Goal: Check status: Check status

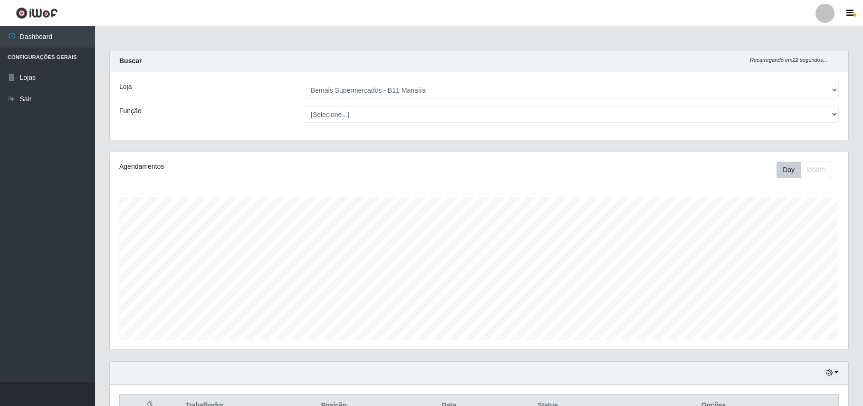
select select "409"
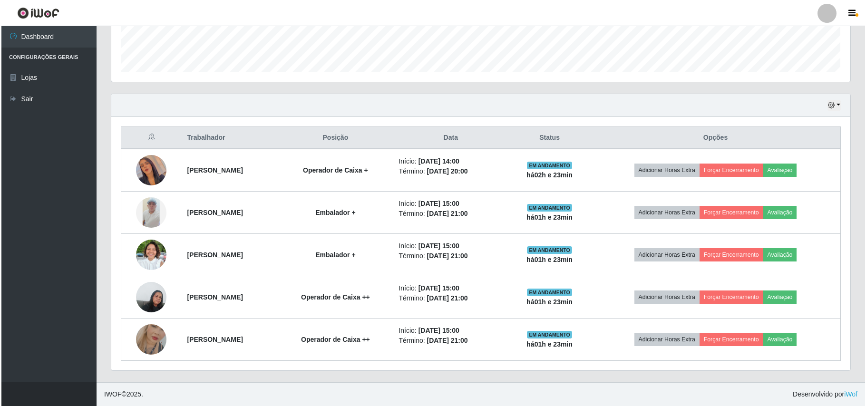
scroll to position [198, 738]
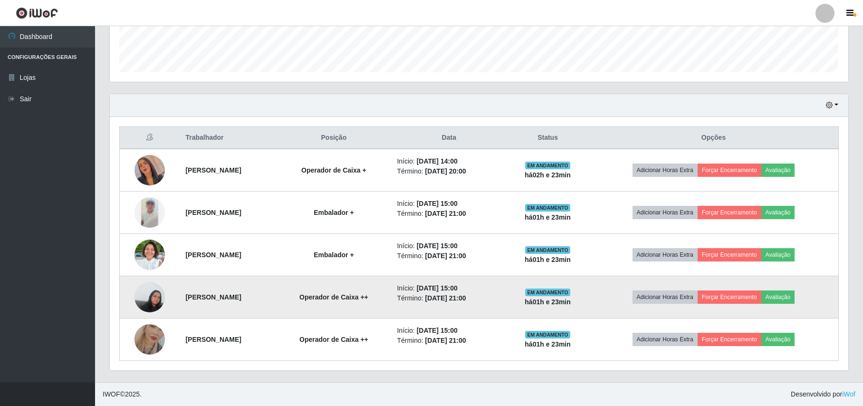
click at [149, 299] on img at bounding box center [150, 297] width 30 height 40
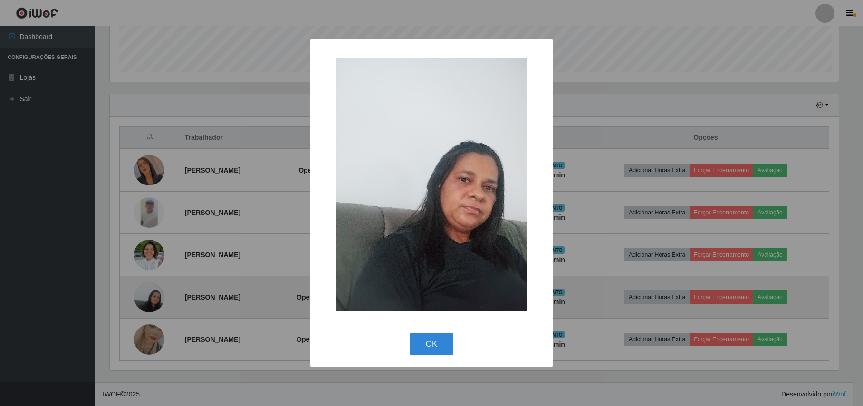
scroll to position [198, 731]
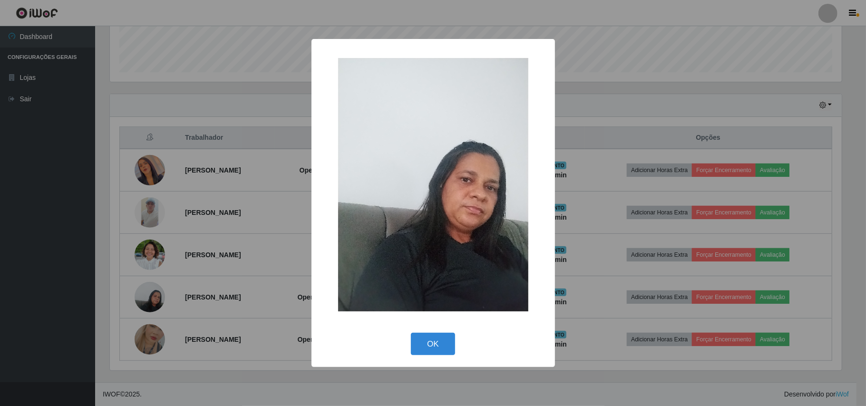
click at [201, 303] on div "× OK Cancel" at bounding box center [433, 203] width 866 height 406
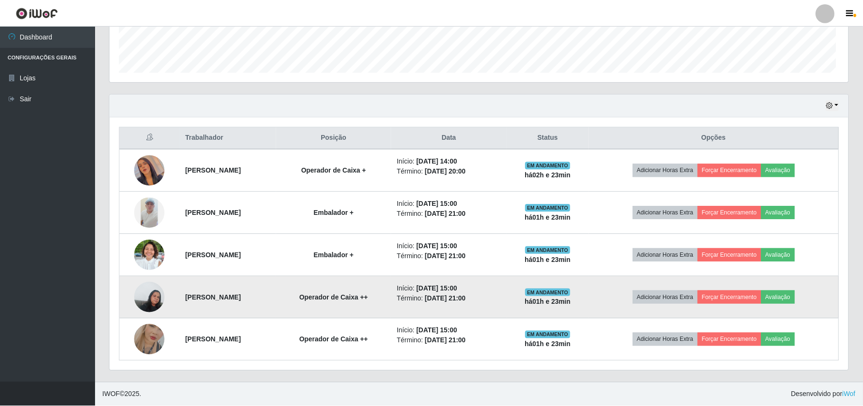
scroll to position [198, 738]
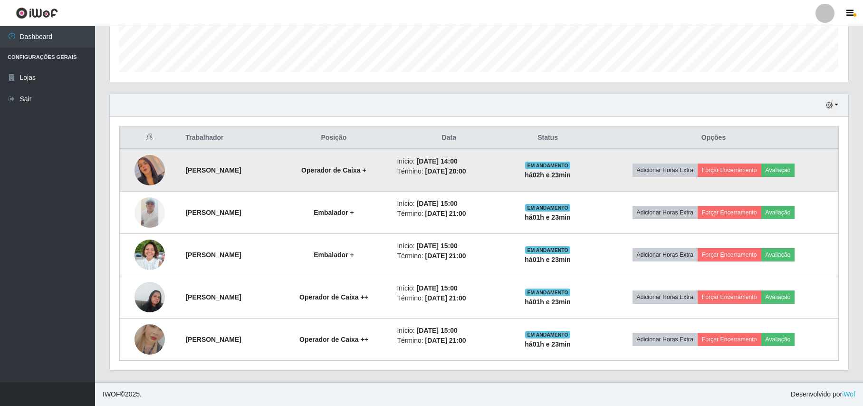
click at [145, 167] on img at bounding box center [150, 170] width 30 height 54
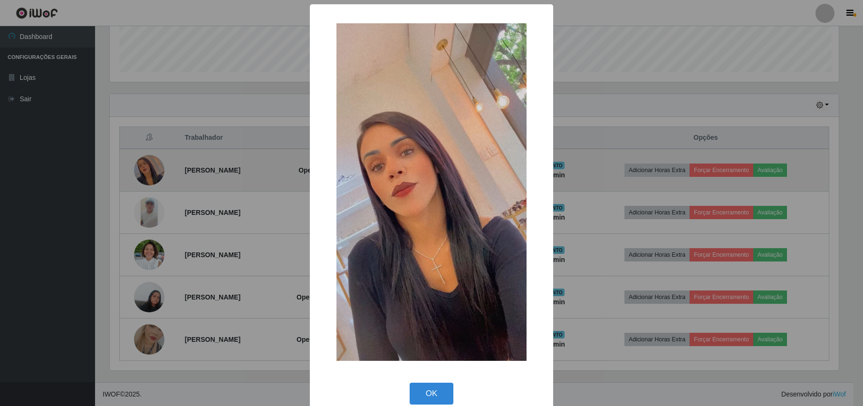
scroll to position [198, 731]
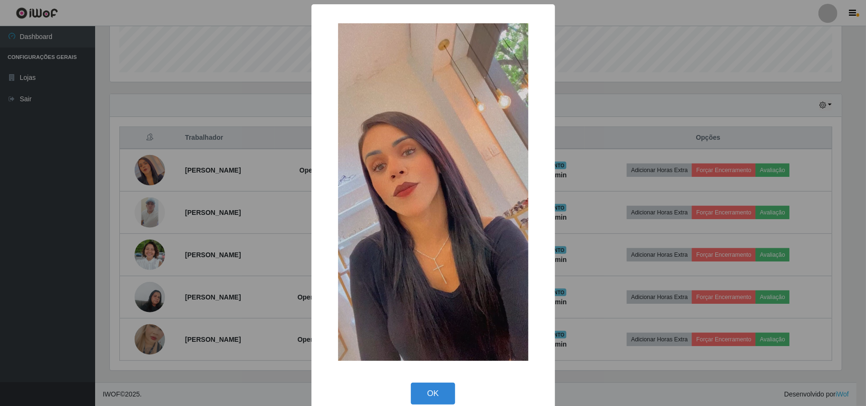
click at [187, 215] on div "× OK Cancel" at bounding box center [433, 203] width 866 height 406
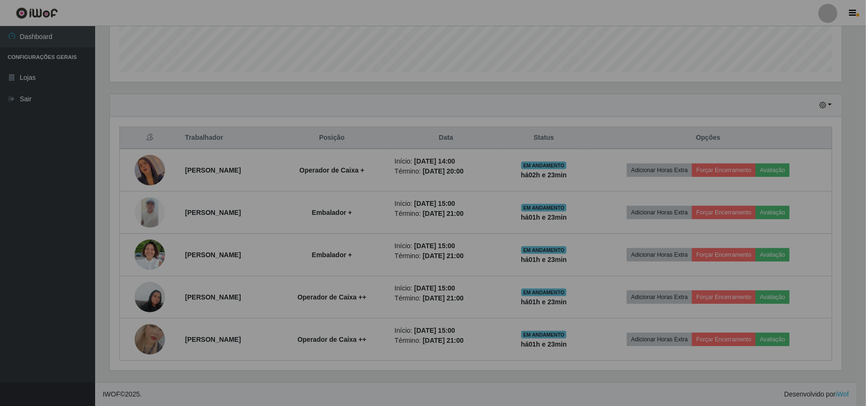
scroll to position [198, 738]
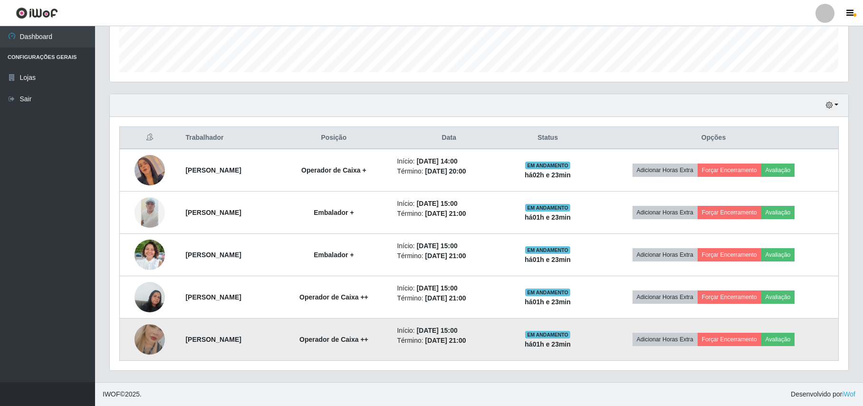
click at [147, 334] on img at bounding box center [150, 339] width 30 height 54
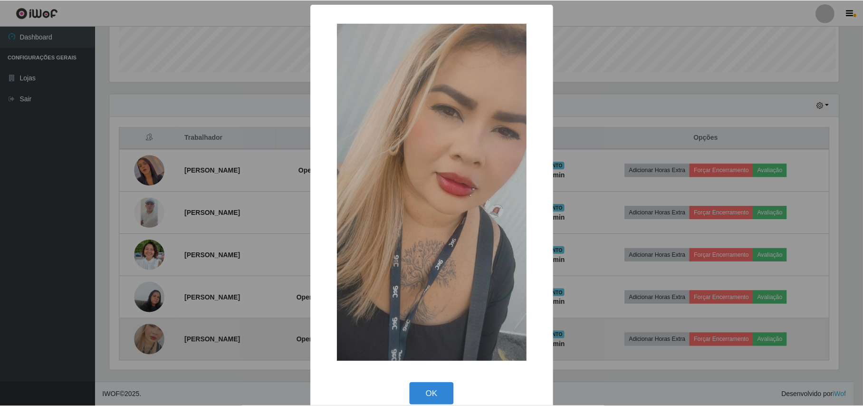
scroll to position [198, 731]
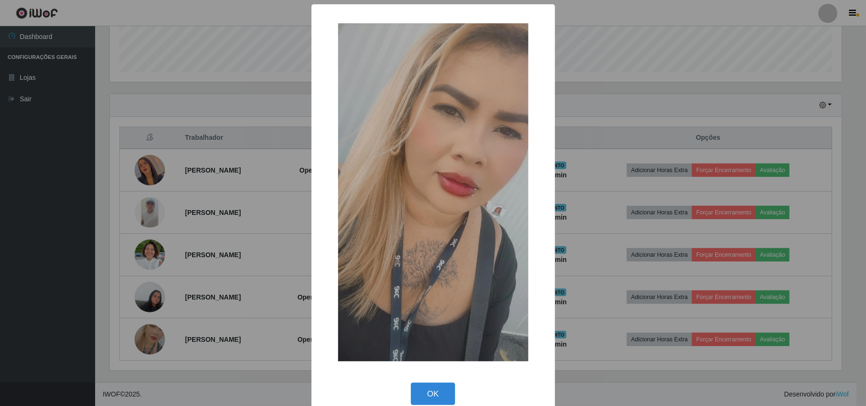
click at [184, 317] on div "× OK Cancel" at bounding box center [433, 203] width 866 height 406
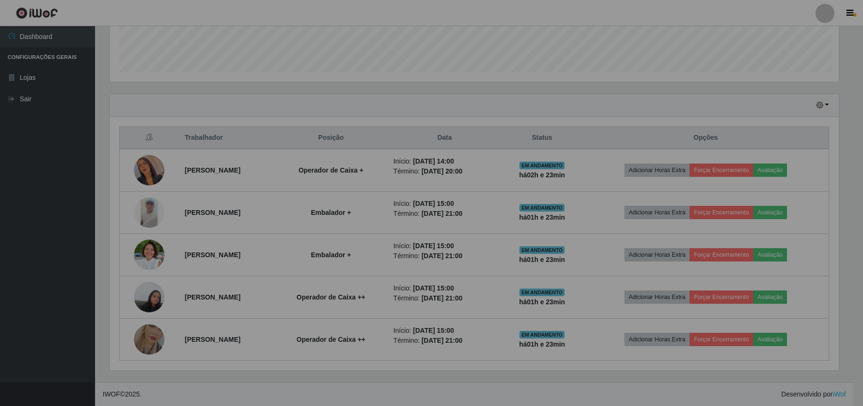
scroll to position [198, 738]
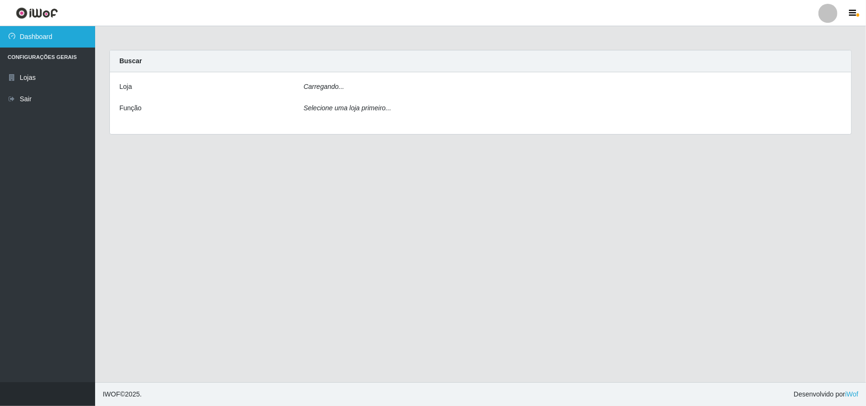
click at [46, 33] on link "Dashboard" at bounding box center [47, 36] width 95 height 21
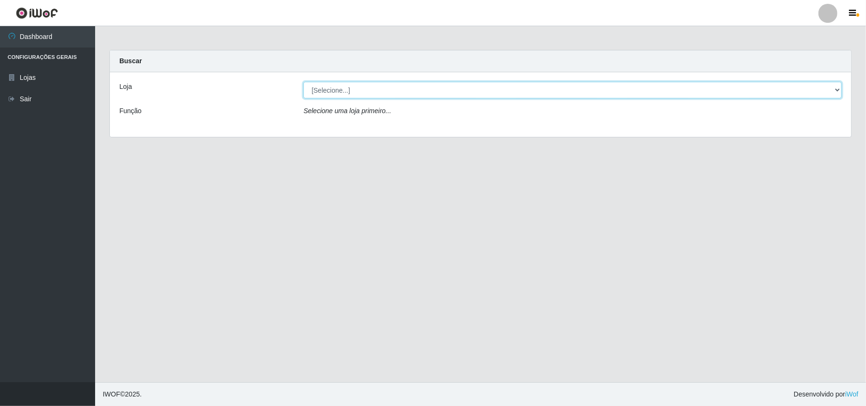
click at [343, 91] on select "[Selecione...] Bemais Supermercados - B11 Manaíra" at bounding box center [572, 90] width 538 height 17
select select "409"
click at [303, 82] on select "[Selecione...] Bemais Supermercados - B11 Manaíra" at bounding box center [572, 90] width 538 height 17
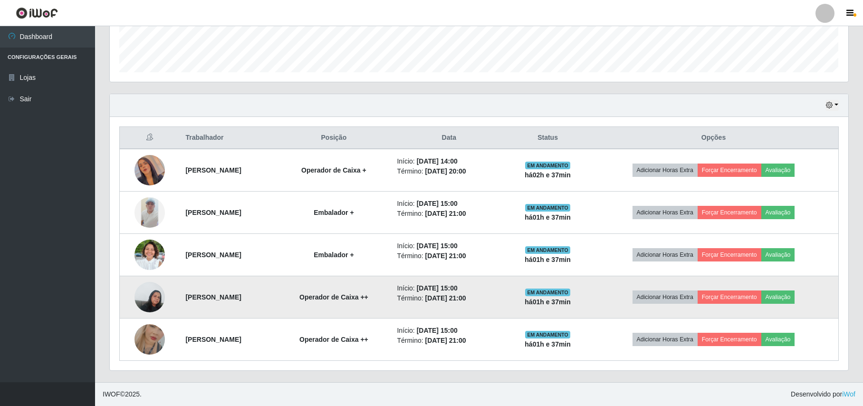
scroll to position [270, 0]
